Goal: Find specific page/section: Find specific page/section

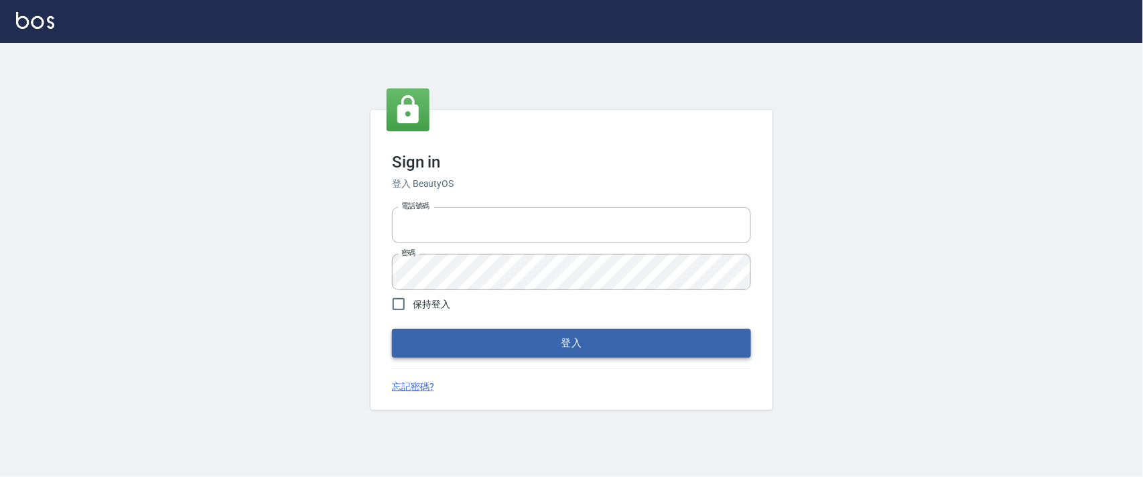
type input "0927987640"
click at [462, 350] on button "登入" at bounding box center [571, 343] width 359 height 28
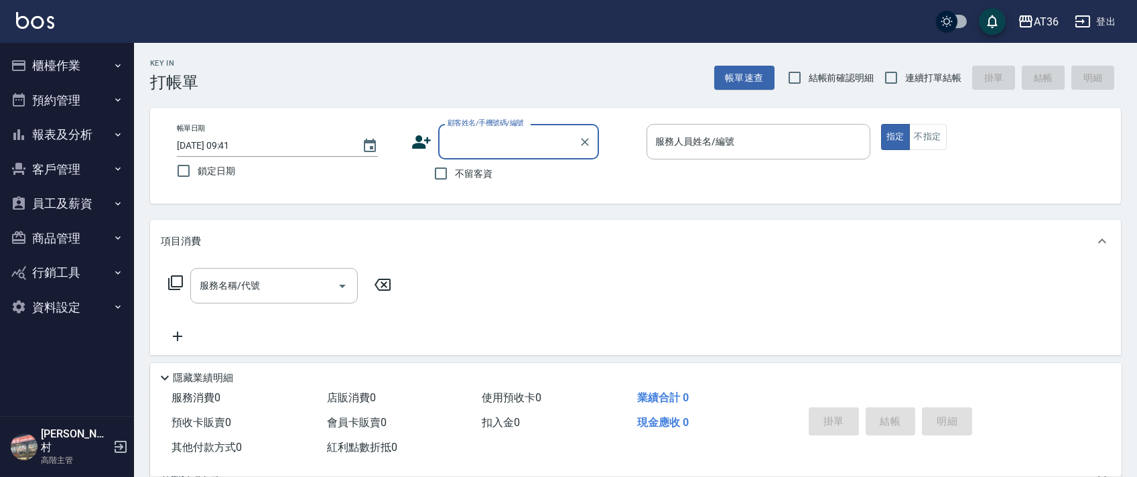
click at [52, 56] on button "櫃檯作業" at bounding box center [66, 65] width 123 height 35
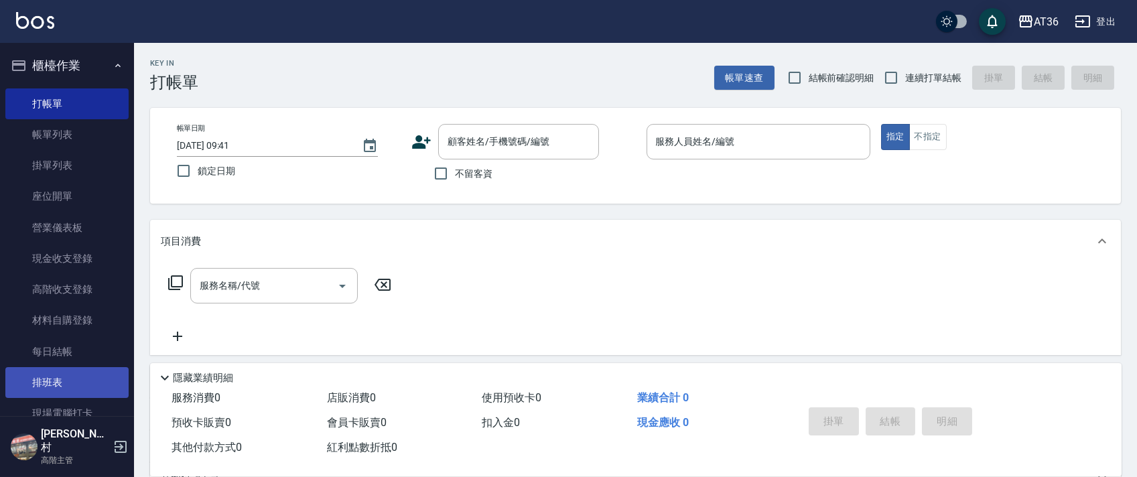
click at [51, 377] on link "排班表" at bounding box center [66, 382] width 123 height 31
